Goal: Task Accomplishment & Management: Manage account settings

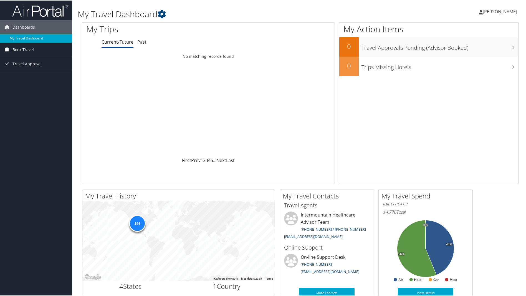
click at [19, 49] on span "Book Travel" at bounding box center [22, 49] width 21 height 14
click at [21, 69] on link "Book/Manage Online Trips" at bounding box center [36, 68] width 72 height 8
click at [500, 12] on span "[PERSON_NAME]" at bounding box center [500, 11] width 34 height 6
click at [471, 50] on link "View Travel Profile" at bounding box center [486, 49] width 62 height 9
